Goal: Transaction & Acquisition: Purchase product/service

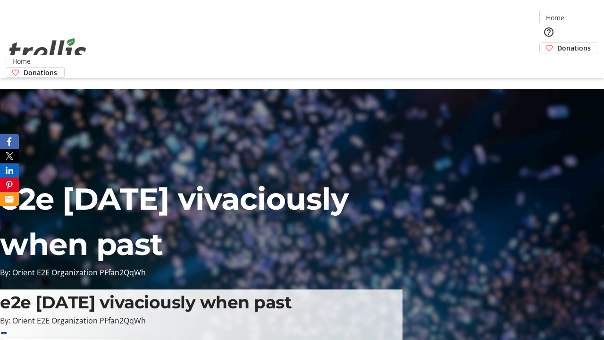
click at [557, 43] on span "Donations" at bounding box center [574, 48] width 34 height 10
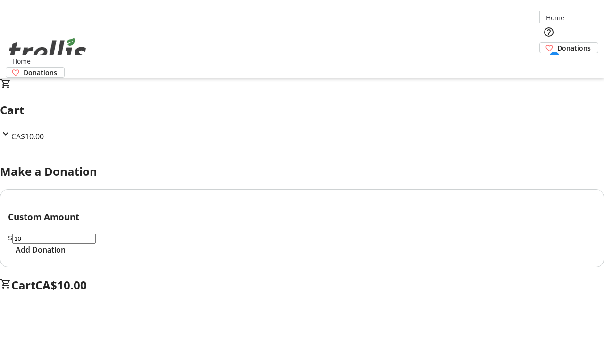
select select "CA"
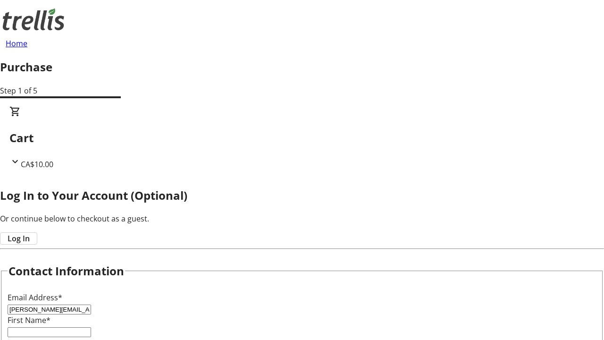
type input "[PERSON_NAME][EMAIL_ADDRESS][DOMAIN_NAME]"
type input "[PERSON_NAME]"
type input "[STREET_ADDRESS][PERSON_NAME]"
type input "Kelowna"
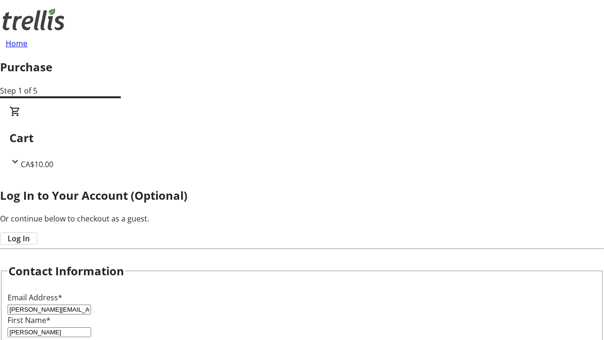
select select "BC"
type input "Kelowna"
type input "V1Y 0C2"
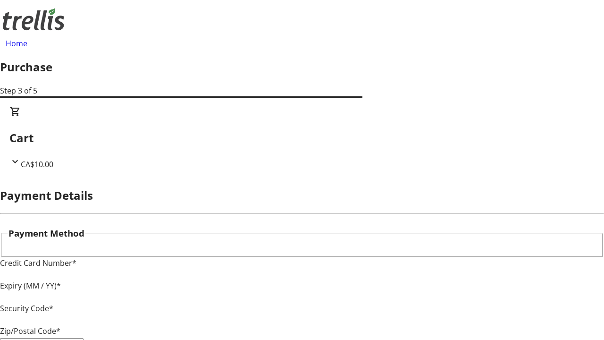
type input "V1Y 0C2"
